Goal: Task Accomplishment & Management: Complete application form

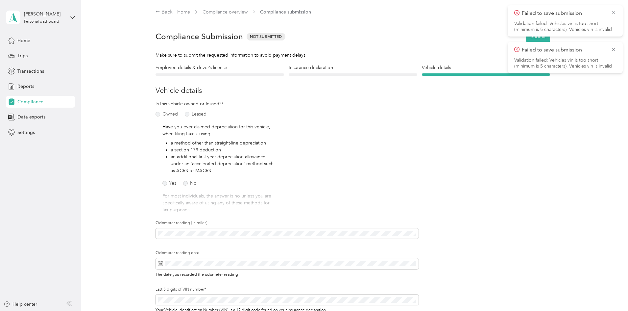
scroll to position [107, 0]
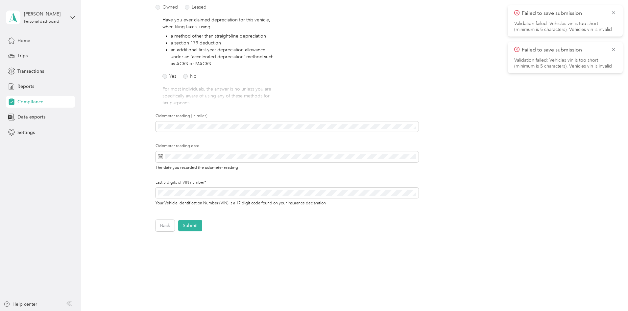
click at [119, 185] on div "Employee details & driver’s license License Insurance declaration Insurance Veh…" at bounding box center [352, 94] width 473 height 274
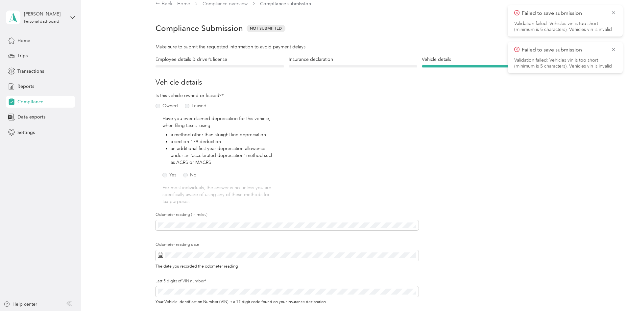
scroll to position [0, 0]
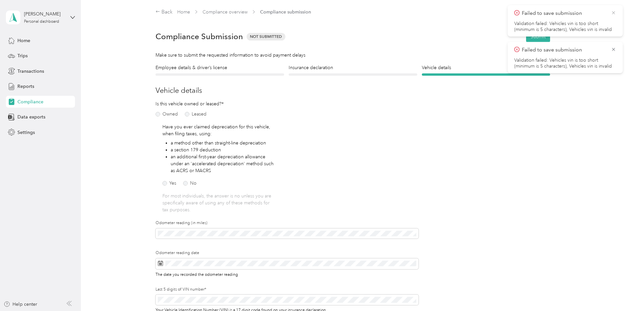
click at [615, 11] on icon at bounding box center [613, 13] width 5 height 6
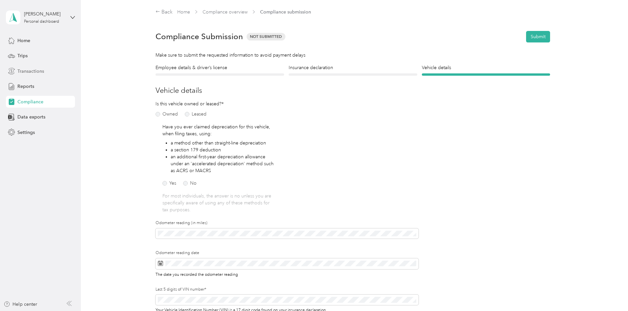
click at [27, 73] on span "Transactions" at bounding box center [30, 71] width 27 height 7
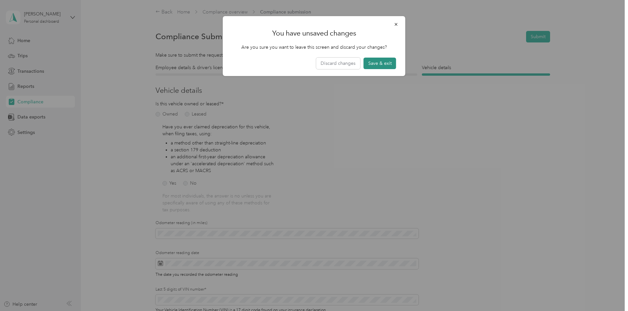
click at [382, 64] on button "Save & exit" at bounding box center [380, 64] width 33 height 12
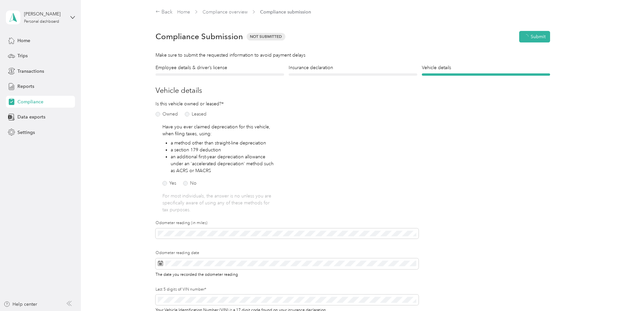
scroll to position [8, 0]
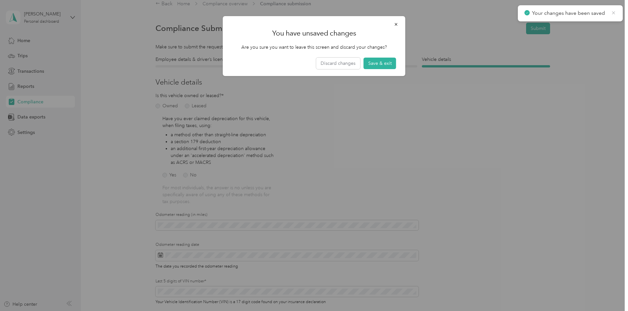
click at [613, 13] on icon at bounding box center [613, 13] width 5 height 6
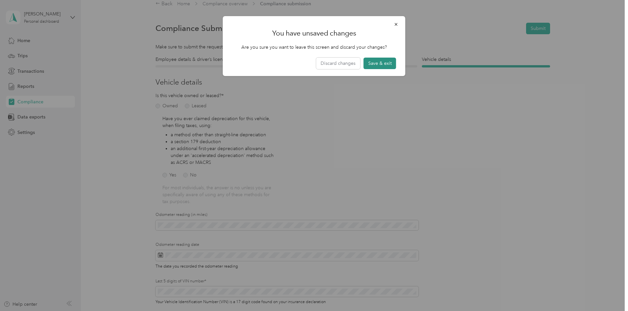
click at [380, 63] on button "Save & exit" at bounding box center [380, 64] width 33 height 12
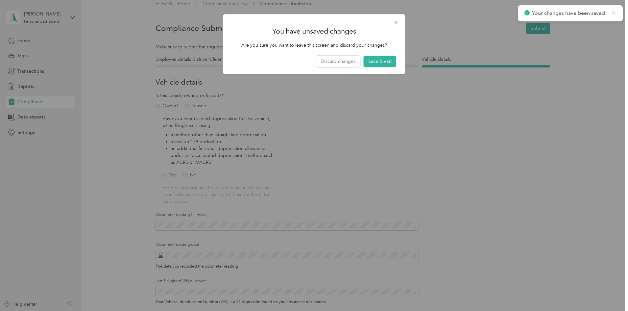
click at [614, 11] on icon at bounding box center [613, 13] width 5 height 6
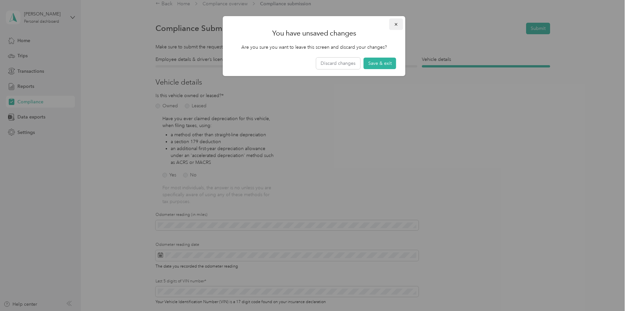
click at [393, 24] on button "button" at bounding box center [396, 24] width 14 height 12
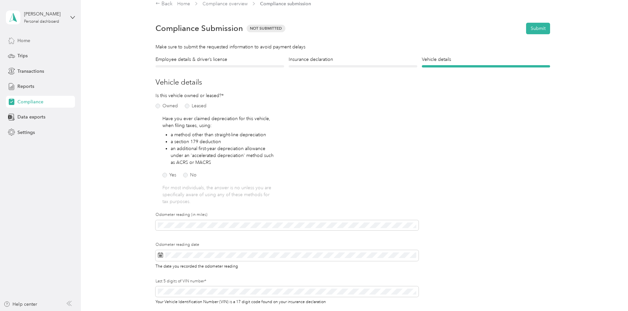
click at [32, 43] on div "Home" at bounding box center [40, 41] width 69 height 12
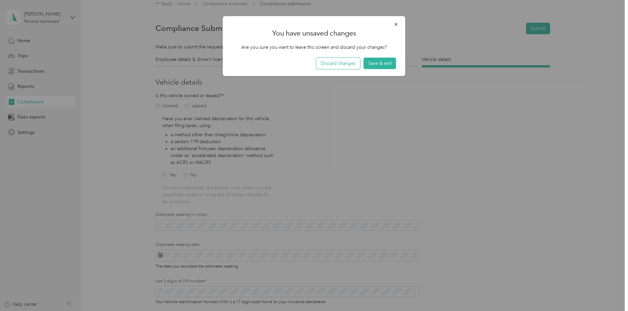
click at [344, 62] on button "Discard changes" at bounding box center [338, 64] width 44 height 12
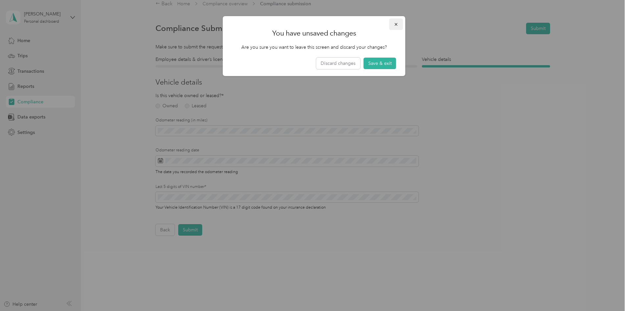
click at [396, 23] on icon "button" at bounding box center [396, 24] width 5 height 5
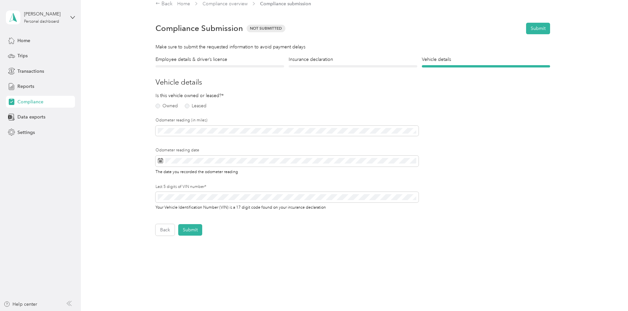
click at [30, 104] on span "Compliance" at bounding box center [30, 101] width 26 height 7
click at [230, 5] on link "Compliance overview" at bounding box center [225, 4] width 45 height 6
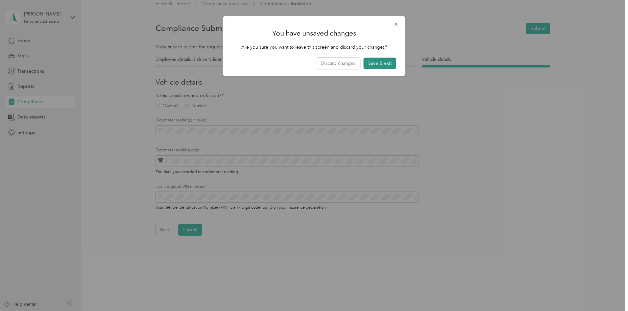
click at [383, 63] on button "Save & exit" at bounding box center [380, 64] width 33 height 12
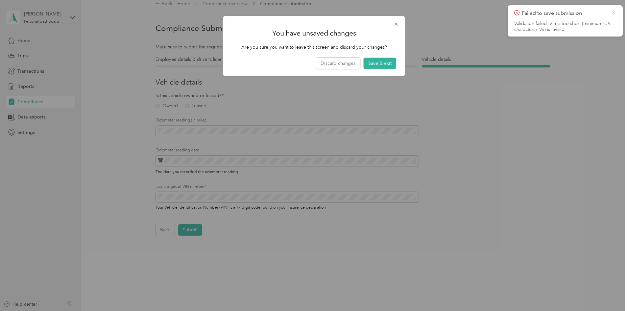
click at [616, 12] on icon at bounding box center [613, 13] width 5 height 6
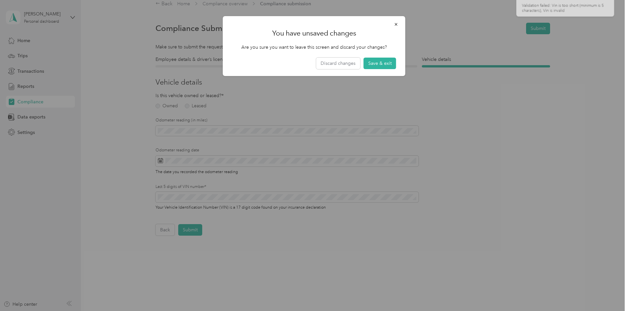
click at [9, 19] on div at bounding box center [314, 155] width 628 height 311
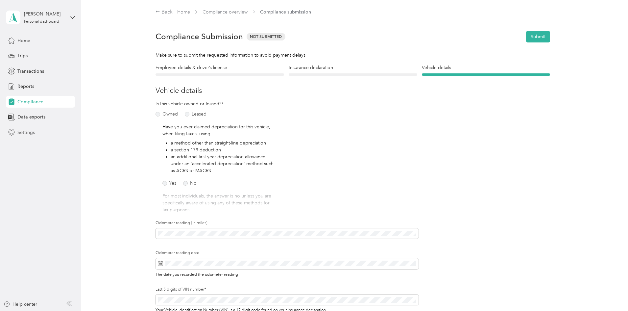
click at [34, 133] on span "Settings" at bounding box center [25, 132] width 17 height 7
